Goal: Information Seeking & Learning: Learn about a topic

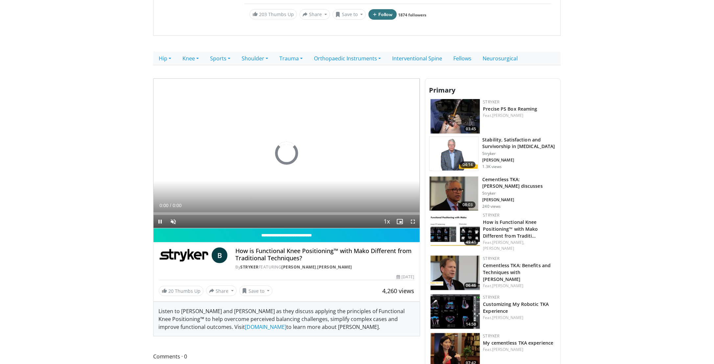
scroll to position [99, 0]
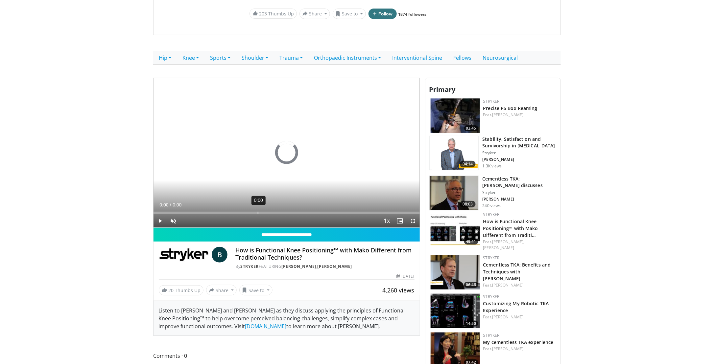
click at [258, 212] on div "0:00" at bounding box center [258, 213] width 1 height 3
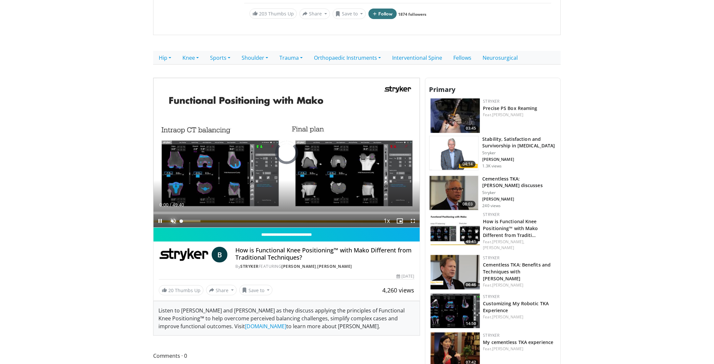
click at [173, 221] on span "Video Player" at bounding box center [173, 221] width 13 height 13
click at [252, 212] on div "18:19" at bounding box center [252, 213] width 1 height 3
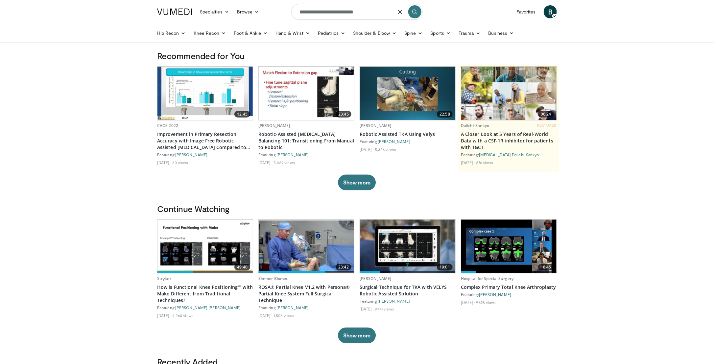
type input "**********"
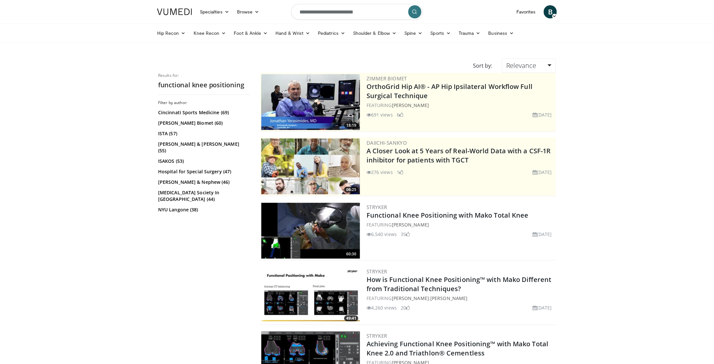
click at [321, 243] on img at bounding box center [310, 231] width 99 height 56
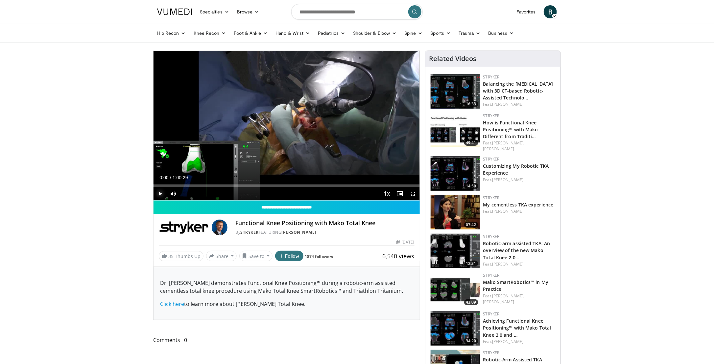
click at [160, 196] on span "Video Player" at bounding box center [159, 193] width 13 height 13
click at [161, 196] on span "Video Player" at bounding box center [159, 193] width 13 height 13
drag, startPoint x: 158, startPoint y: 192, endPoint x: 99, endPoint y: 192, distance: 58.8
click at [158, 192] on span "Video Player" at bounding box center [159, 193] width 13 height 13
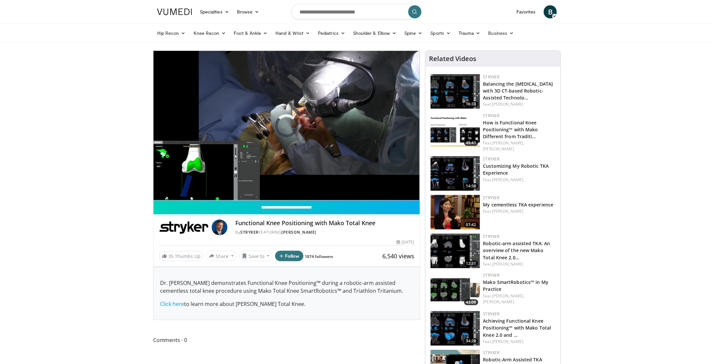
drag, startPoint x: 86, startPoint y: 208, endPoint x: 52, endPoint y: 196, distance: 35.5
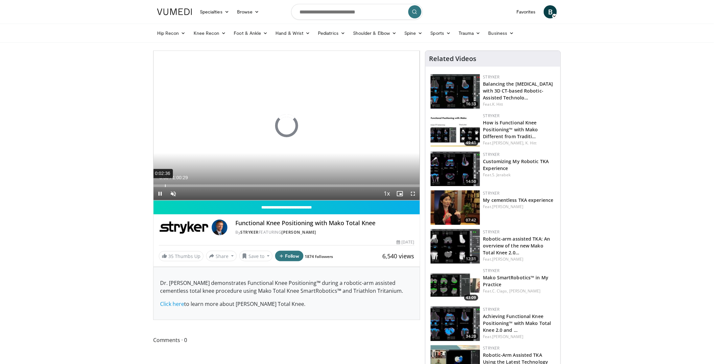
click at [165, 187] on div "0:02:36" at bounding box center [165, 186] width 1 height 3
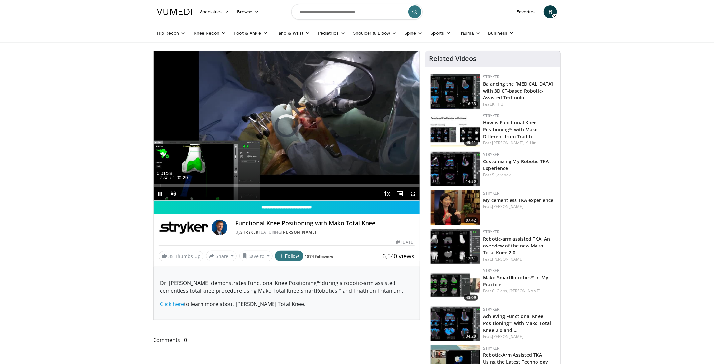
click at [161, 186] on div "0:01:38" at bounding box center [161, 186] width 1 height 3
click at [157, 186] on div "0:00:49" at bounding box center [157, 186] width 1 height 3
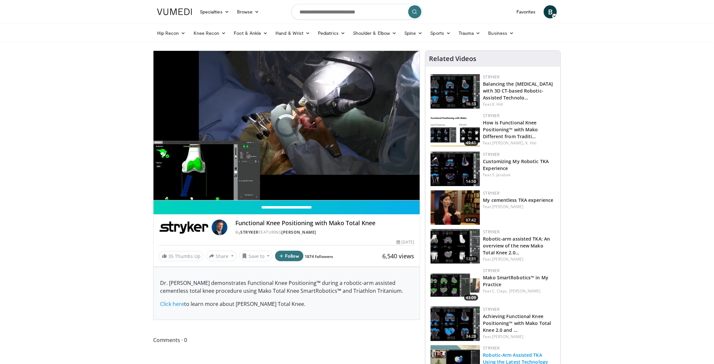
click at [519, 355] on link "Robotic-Arm Assisted TKA Using the Latest Technology" at bounding box center [515, 358] width 65 height 13
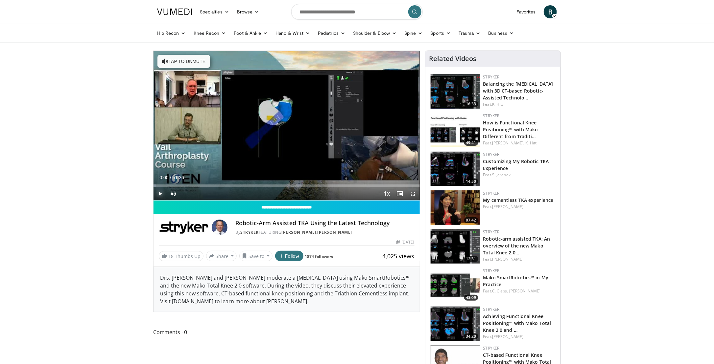
click at [157, 192] on span "Video Player" at bounding box center [159, 193] width 13 height 13
click at [160, 187] on div "Loaded : 1.94% 00:22 01:24" at bounding box center [286, 186] width 266 height 3
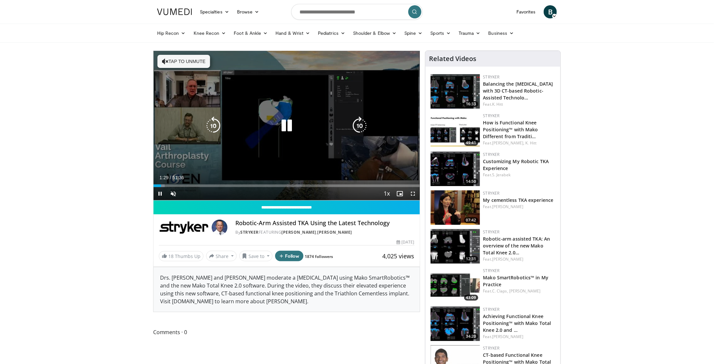
click at [170, 58] on button "Tap to unmute" at bounding box center [183, 61] width 53 height 13
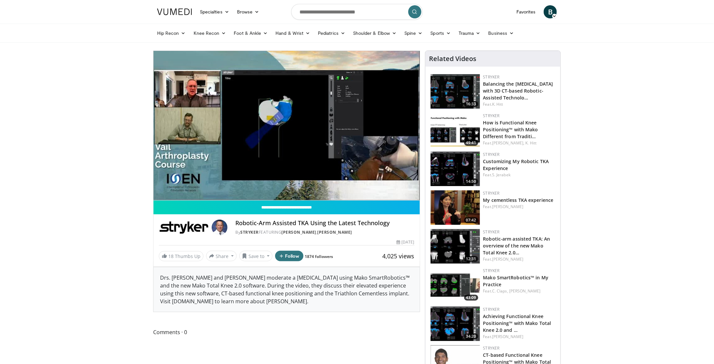
click at [168, 186] on div "10 seconds Tap to unmute" at bounding box center [286, 126] width 266 height 150
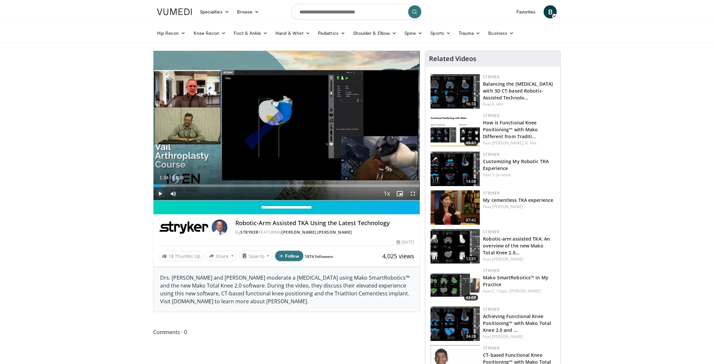
click at [162, 195] on span "Video Player" at bounding box center [159, 193] width 13 height 13
click at [174, 186] on div "Progress Bar" at bounding box center [174, 186] width 1 height 3
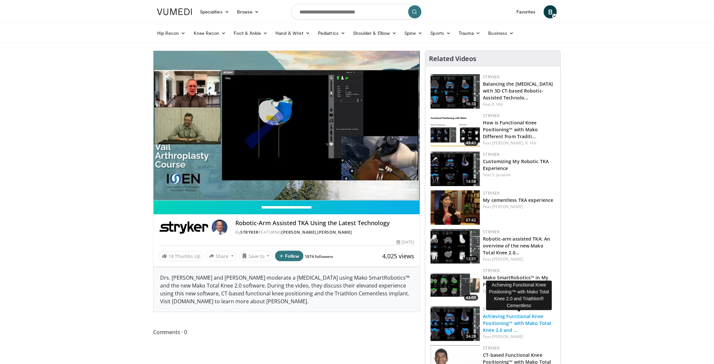
click at [522, 322] on link "Achieving Functional Knee Positioning™ with Mako Total Knee 2.0 and …" at bounding box center [517, 323] width 68 height 20
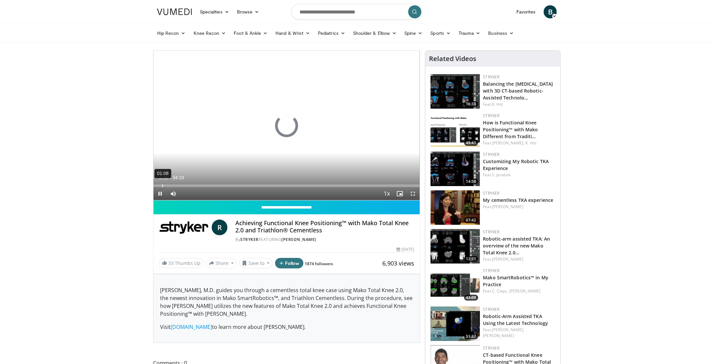
click at [162, 186] on div "01:08" at bounding box center [162, 186] width 1 height 3
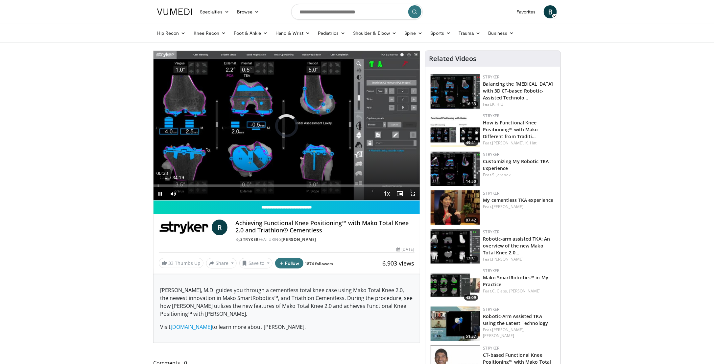
click at [158, 186] on div "00:33" at bounding box center [158, 186] width 1 height 3
click at [157, 195] on span "Video Player" at bounding box center [159, 193] width 13 height 13
click at [160, 195] on span "Video Player" at bounding box center [159, 193] width 13 height 13
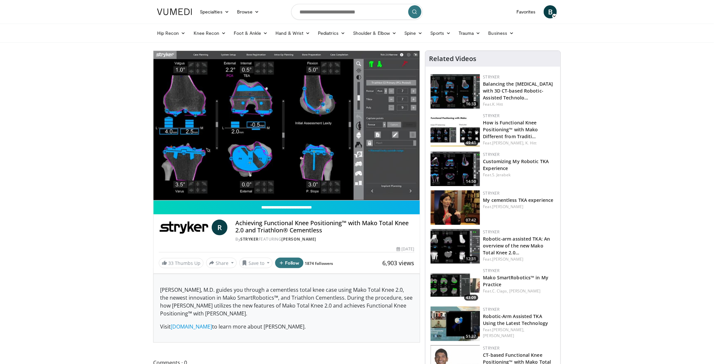
click at [178, 184] on div "10 seconds Tap to unmute" at bounding box center [286, 126] width 266 height 150
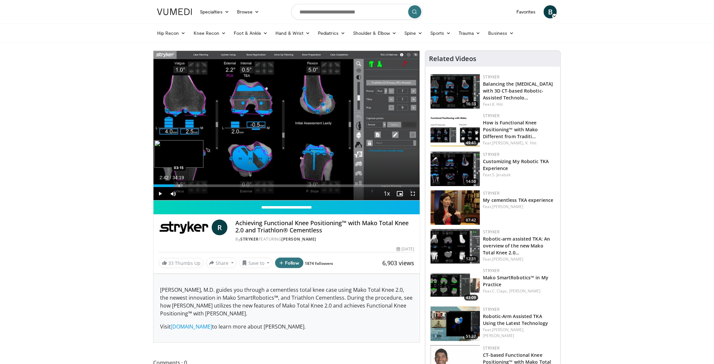
click at [179, 185] on div "Progress Bar" at bounding box center [179, 186] width 1 height 3
click at [163, 193] on span "Video Player" at bounding box center [159, 193] width 13 height 13
click at [182, 185] on div "Progress Bar" at bounding box center [182, 186] width 1 height 3
click at [177, 186] on div "03:48" at bounding box center [168, 186] width 30 height 3
click at [162, 195] on span "Video Player" at bounding box center [159, 193] width 13 height 13
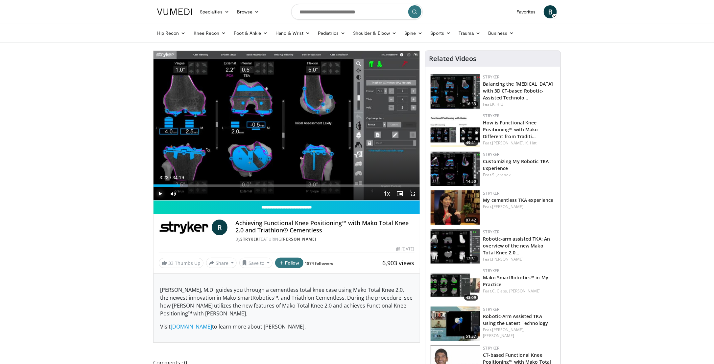
click at [160, 194] on span "Video Player" at bounding box center [159, 193] width 13 height 13
click at [189, 186] on div "Progress Bar" at bounding box center [189, 186] width 1 height 3
click at [188, 186] on div "Progress Bar" at bounding box center [188, 186] width 1 height 3
click at [162, 194] on span "Video Player" at bounding box center [159, 193] width 13 height 13
drag, startPoint x: 161, startPoint y: 195, endPoint x: 147, endPoint y: 195, distance: 13.8
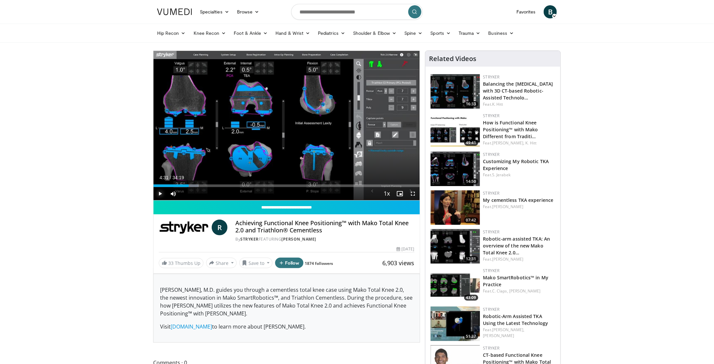
click at [161, 195] on span "Video Player" at bounding box center [159, 193] width 13 height 13
click at [160, 195] on span "Video Player" at bounding box center [159, 193] width 13 height 13
click at [196, 186] on div "Progress Bar" at bounding box center [196, 186] width 1 height 3
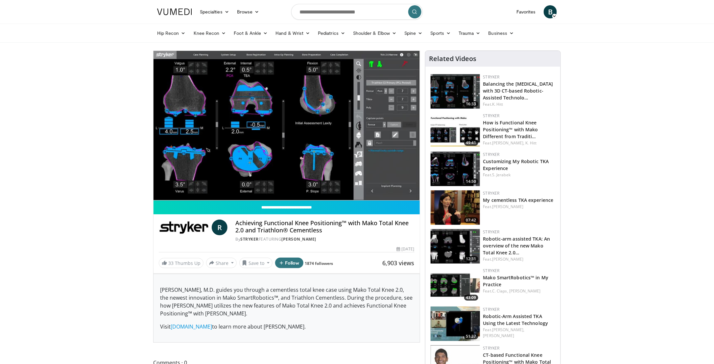
click at [198, 187] on video-js "**********" at bounding box center [286, 126] width 266 height 150
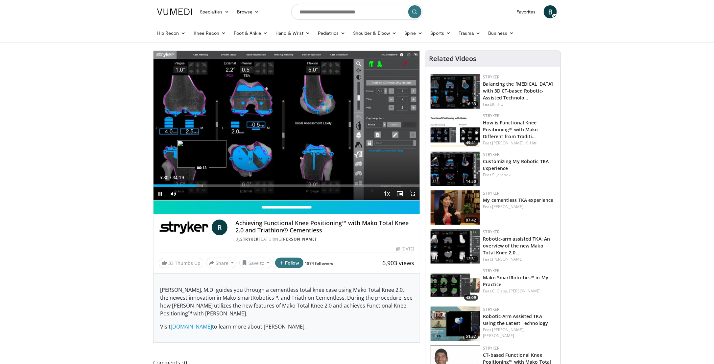
click at [202, 187] on div "Progress Bar" at bounding box center [202, 186] width 1 height 3
click at [166, 186] on div "Progress Bar" at bounding box center [166, 186] width 1 height 3
click at [170, 186] on div "Progress Bar" at bounding box center [170, 186] width 1 height 3
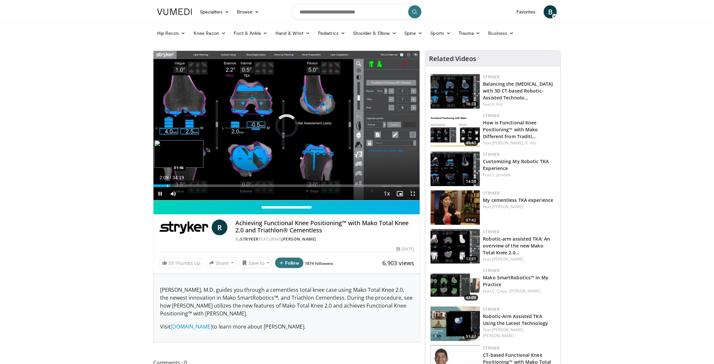
click at [167, 185] on div "Progress Bar" at bounding box center [167, 186] width 1 height 3
click at [159, 196] on span "Video Player" at bounding box center [159, 193] width 13 height 13
drag, startPoint x: 126, startPoint y: 203, endPoint x: 137, endPoint y: 198, distance: 12.2
click at [160, 195] on span "Video Player" at bounding box center [159, 193] width 13 height 13
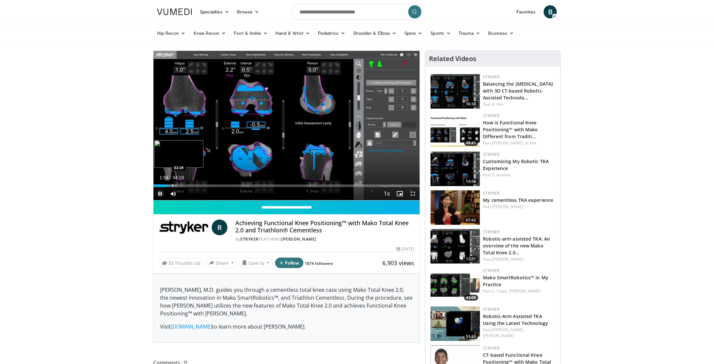
click at [172, 185] on div "Progress Bar" at bounding box center [172, 186] width 1 height 3
click at [180, 186] on div "Progress Bar" at bounding box center [180, 186] width 1 height 3
click at [188, 186] on div "Progress Bar" at bounding box center [188, 186] width 1 height 3
drag, startPoint x: 161, startPoint y: 194, endPoint x: 188, endPoint y: 217, distance: 35.7
click at [161, 194] on span "Video Player" at bounding box center [159, 193] width 13 height 13
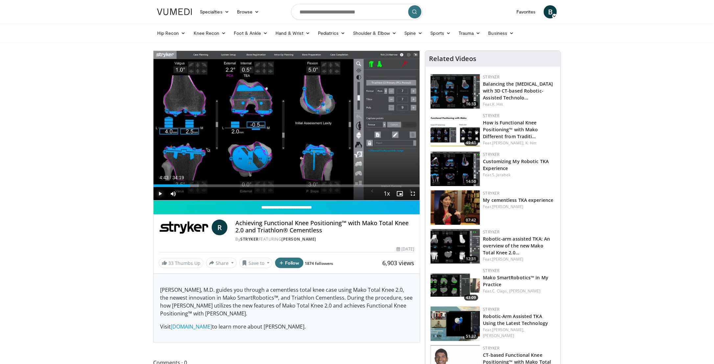
click at [159, 196] on span "Video Player" at bounding box center [159, 193] width 13 height 13
click at [202, 186] on div "Progress Bar" at bounding box center [202, 186] width 1 height 3
click at [213, 186] on div "Progress Bar" at bounding box center [213, 186] width 1 height 3
click at [219, 186] on div "Progress Bar" at bounding box center [219, 186] width 1 height 3
click at [223, 186] on div "Progress Bar" at bounding box center [223, 186] width 1 height 3
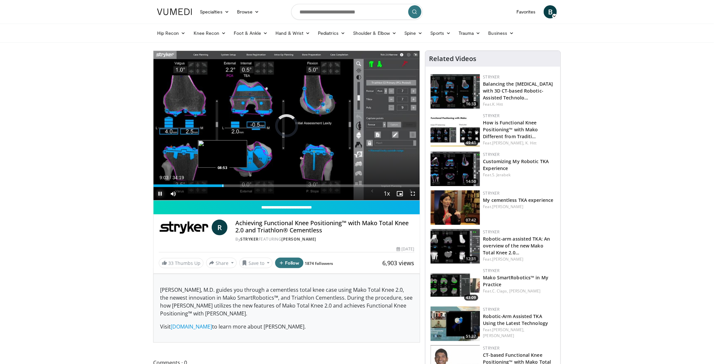
click at [222, 186] on div "Loaded : 0.00% 09:03 08:53" at bounding box center [286, 186] width 266 height 3
click at [220, 186] on div "Loaded : 0.00% 08:50 08:35" at bounding box center [286, 186] width 266 height 3
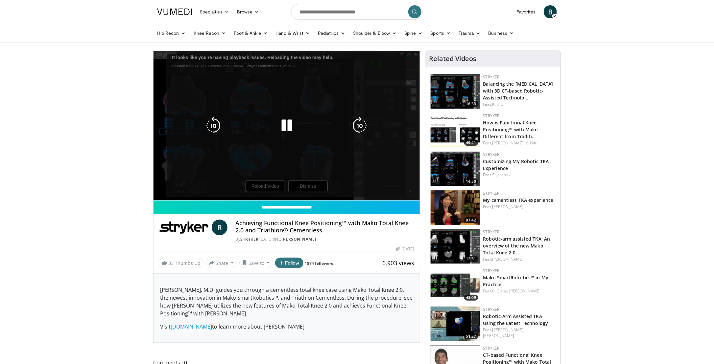
click at [258, 187] on div "10 seconds Tap to unmute" at bounding box center [286, 126] width 266 height 150
click at [287, 128] on icon "Video Player" at bounding box center [286, 126] width 18 height 18
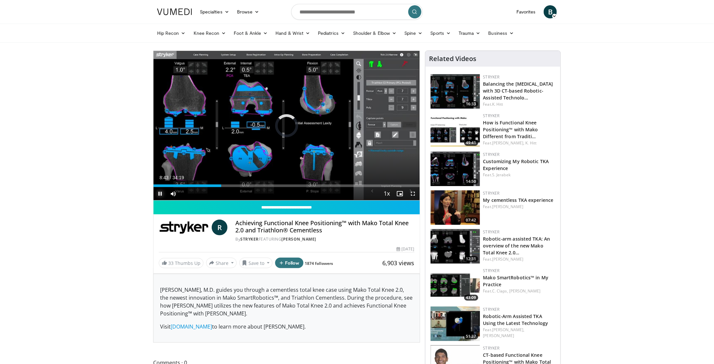
click at [161, 194] on span "Video Player" at bounding box center [159, 193] width 13 height 13
click at [162, 196] on span "Video Player" at bounding box center [159, 193] width 13 height 13
click at [224, 185] on div "Progress Bar" at bounding box center [224, 186] width 1 height 3
click at [209, 185] on div "Loaded : 0.00% 09:08 07:14" at bounding box center [286, 186] width 266 height 3
click at [224, 185] on div "Loaded : 21.39% 07:12 08:50" at bounding box center [286, 186] width 266 height 3
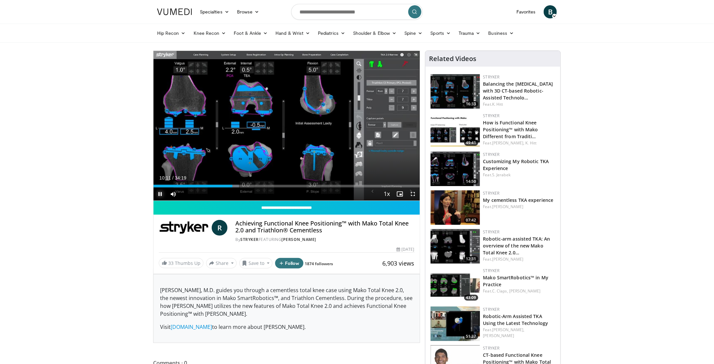
click at [162, 196] on span "Video Player" at bounding box center [159, 194] width 13 height 13
click at [159, 195] on span "Video Player" at bounding box center [159, 194] width 13 height 13
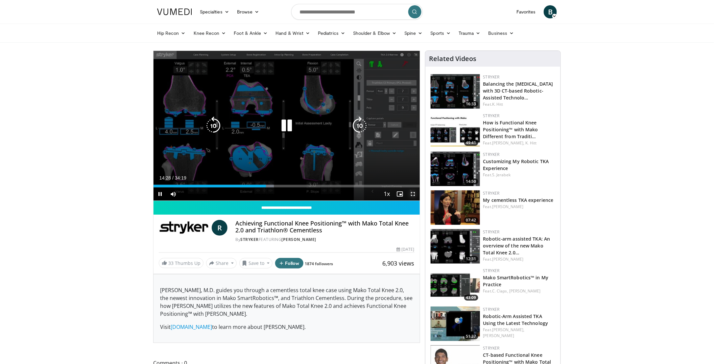
drag, startPoint x: 410, startPoint y: 194, endPoint x: 412, endPoint y: 218, distance: 24.4
click at [410, 194] on span "Video Player" at bounding box center [412, 194] width 13 height 13
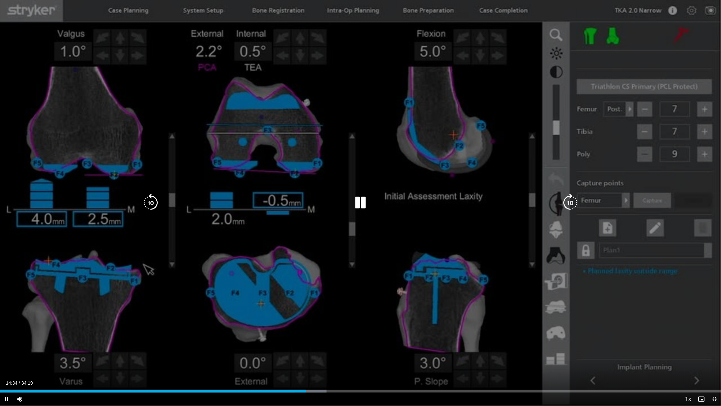
click at [661, 149] on div "10 seconds Tap to unmute" at bounding box center [360, 202] width 721 height 405
click at [357, 208] on icon "Video Player" at bounding box center [361, 203] width 18 height 18
click at [367, 199] on icon "Video Player" at bounding box center [361, 203] width 18 height 18
click at [358, 208] on icon "Video Player" at bounding box center [361, 203] width 18 height 18
click at [362, 201] on icon "Video Player" at bounding box center [361, 203] width 18 height 18
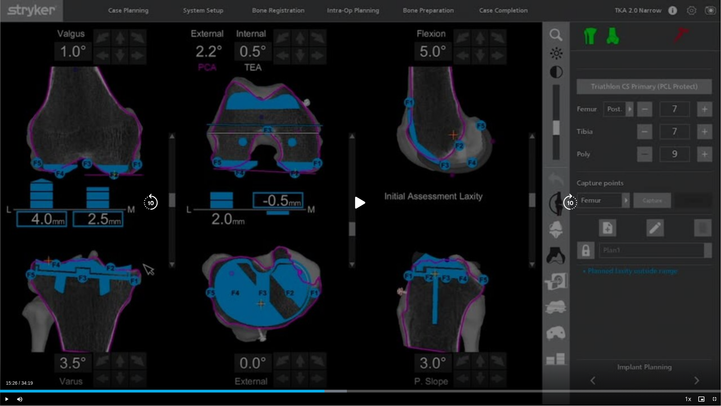
click at [358, 206] on icon "Video Player" at bounding box center [361, 203] width 18 height 18
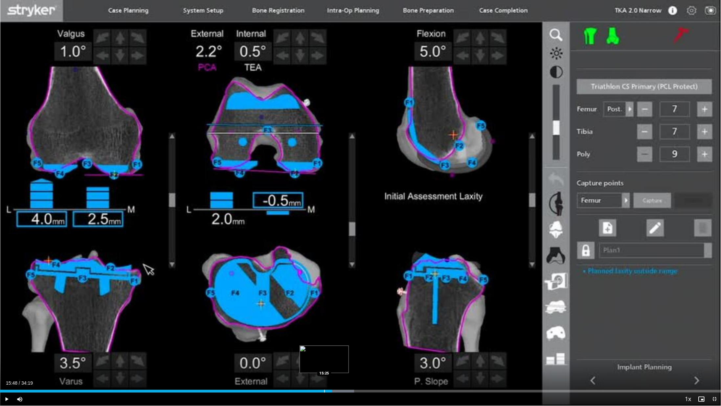
click at [325, 364] on div "Progress Bar" at bounding box center [324, 391] width 1 height 3
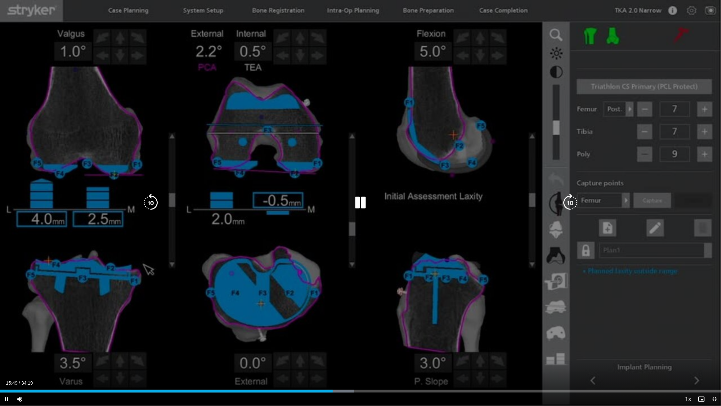
click at [363, 205] on icon "Video Player" at bounding box center [361, 203] width 18 height 18
click at [622, 29] on div "10 seconds Tap to unmute" at bounding box center [360, 202] width 721 height 405
click at [512, 90] on div "10 seconds Tap to unmute" at bounding box center [360, 202] width 721 height 405
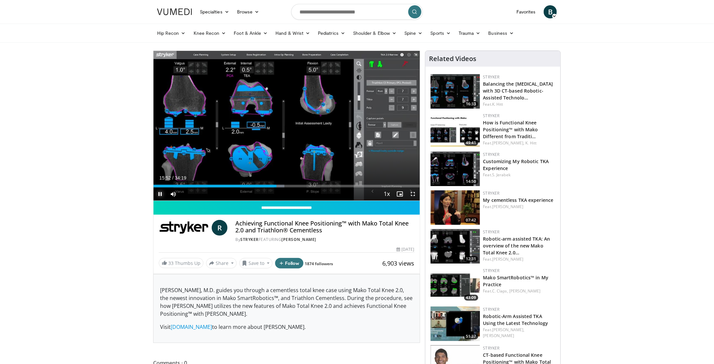
click at [160, 196] on span "Video Player" at bounding box center [159, 194] width 13 height 13
